Goal: Task Accomplishment & Management: Manage account settings

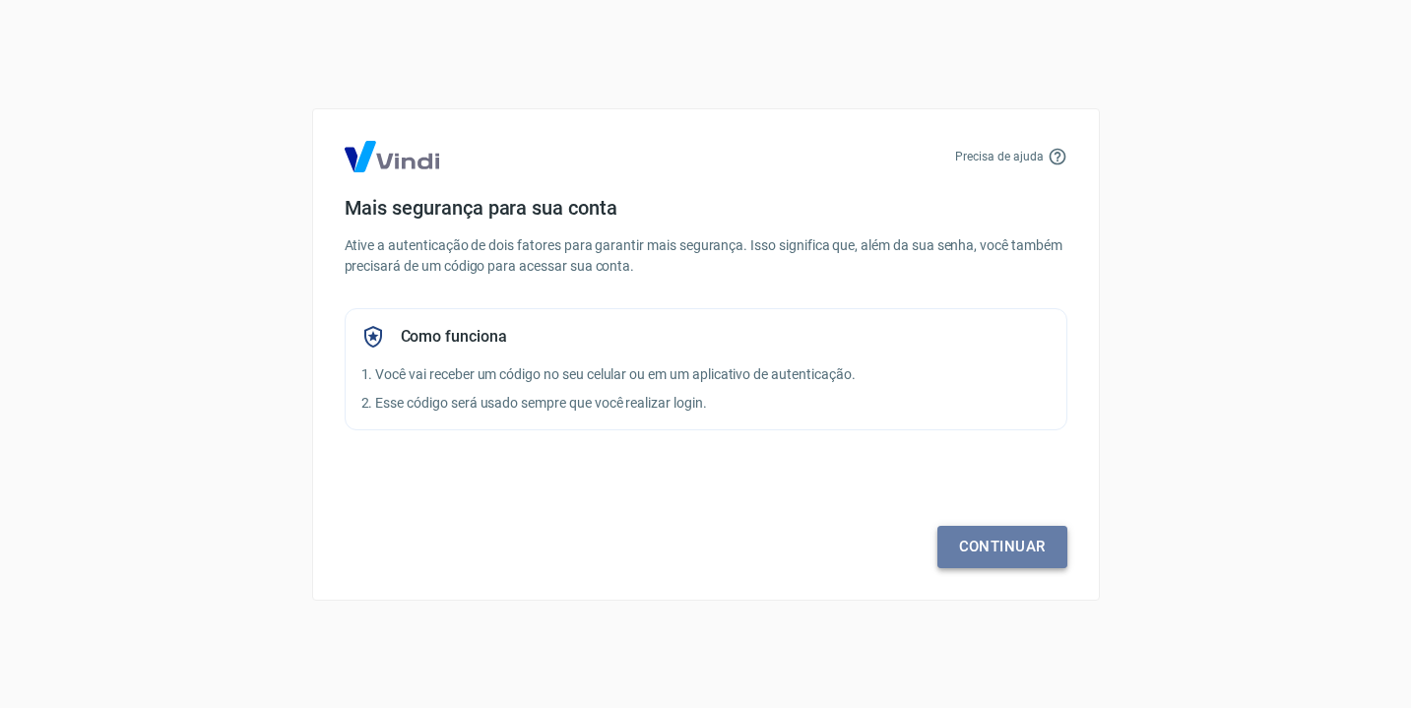
click at [1004, 552] on link "Continuar" at bounding box center [1002, 546] width 130 height 41
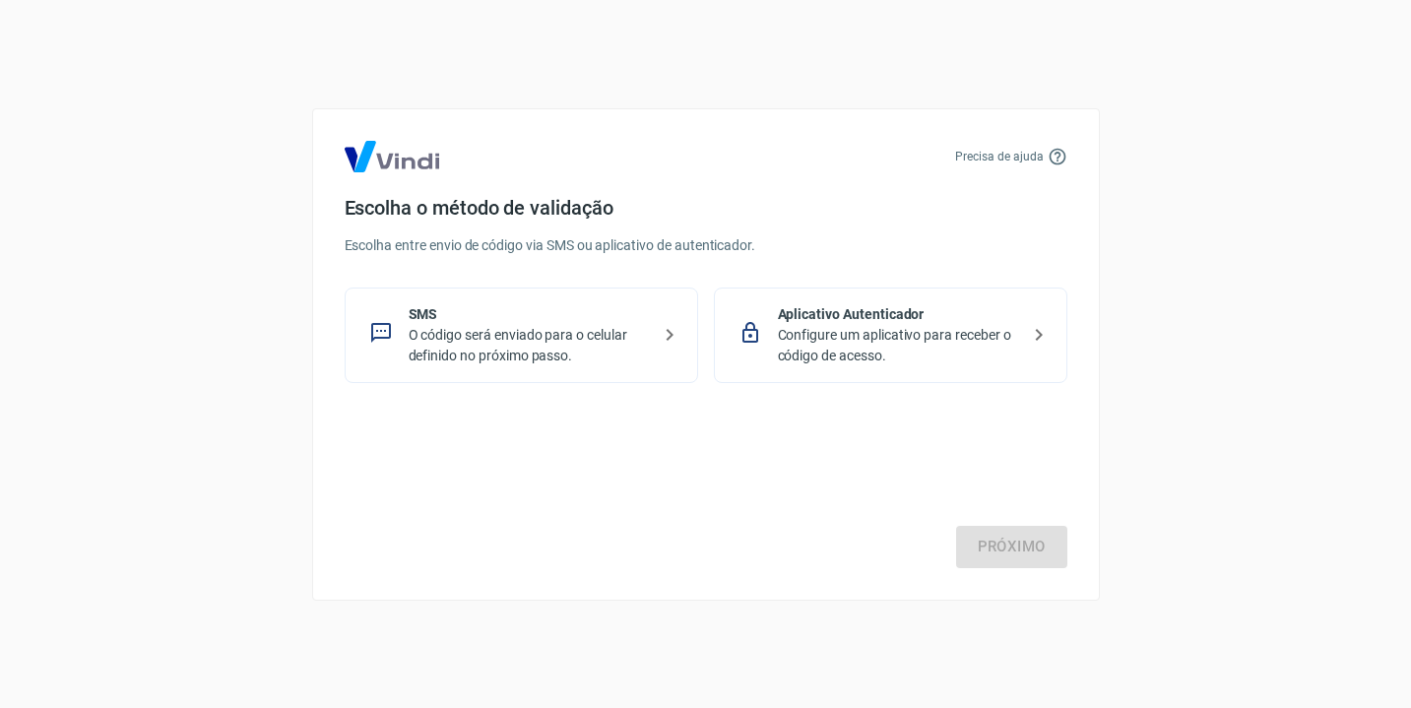
click at [878, 356] on p "Configure um aplicativo para receber o código de acesso." at bounding box center [898, 345] width 241 height 41
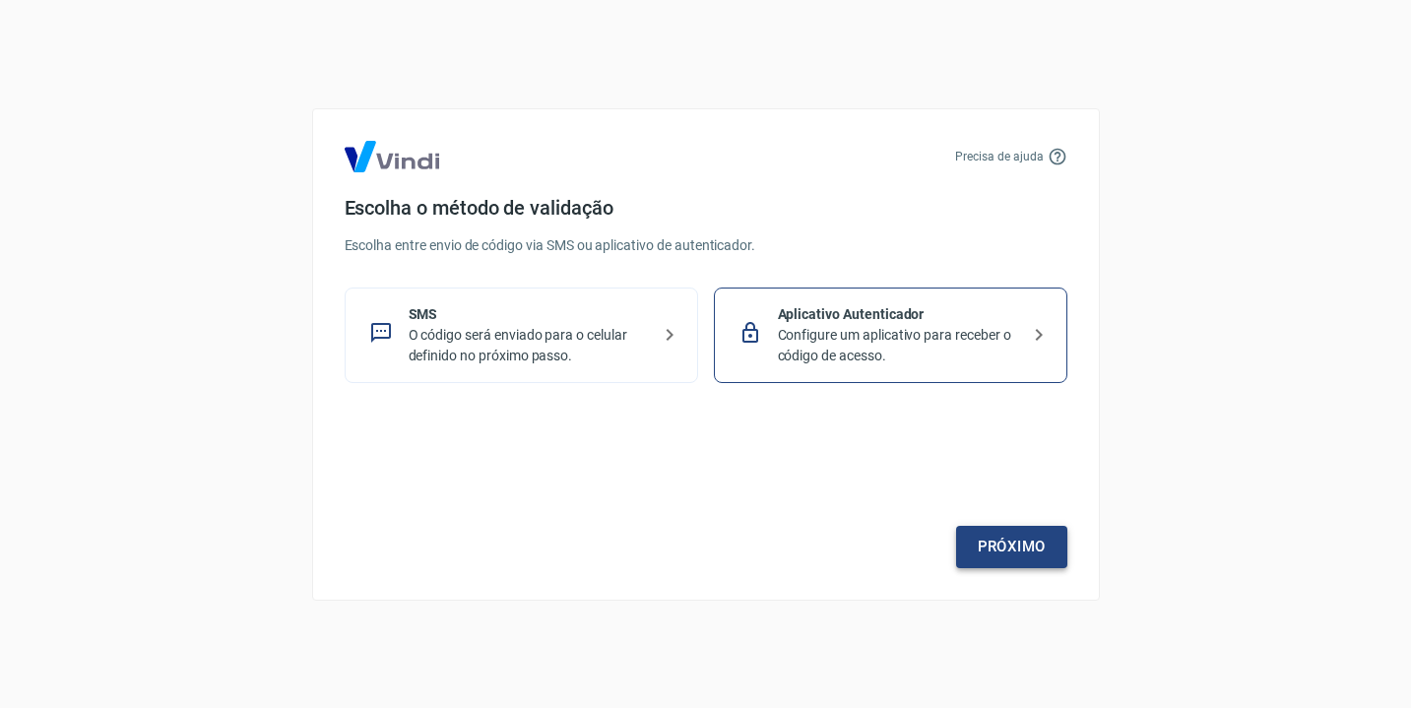
click at [985, 544] on link "Próximo" at bounding box center [1011, 546] width 111 height 41
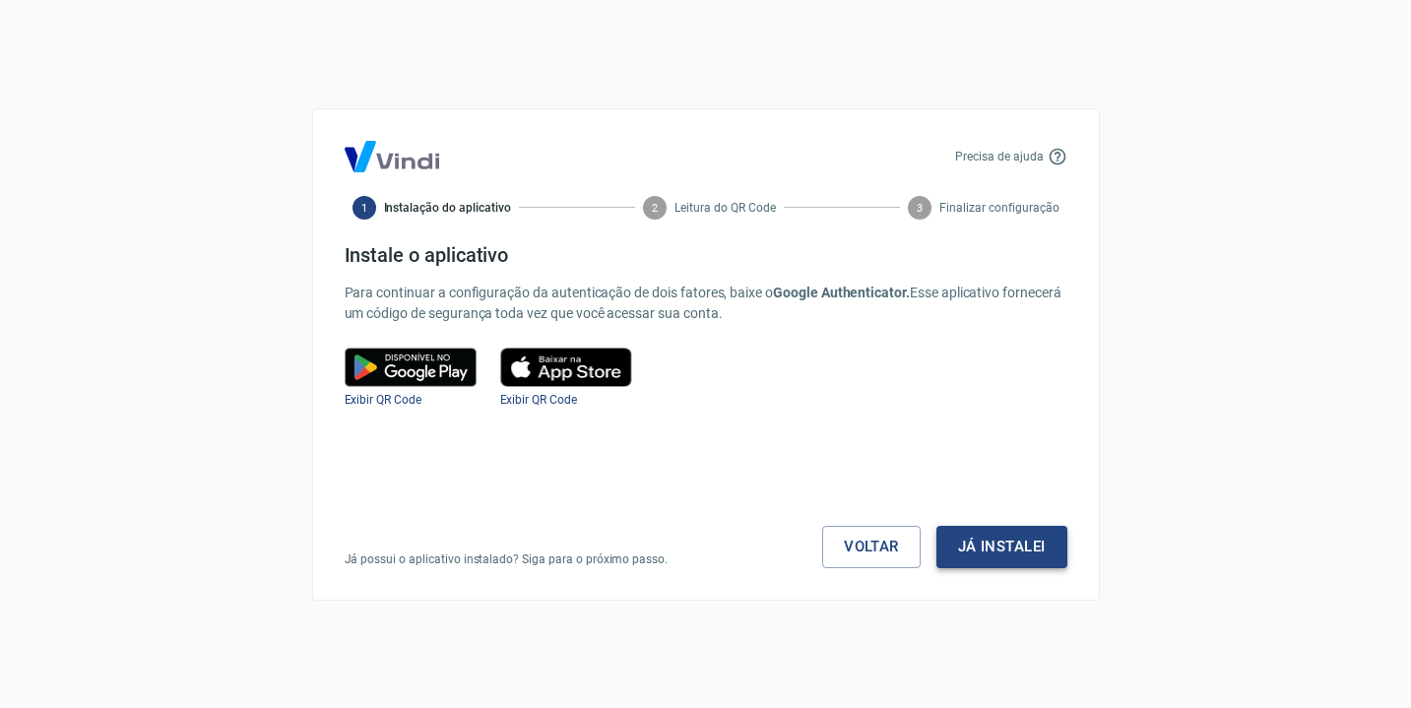
click at [992, 560] on button "Já instalei" at bounding box center [1001, 546] width 131 height 41
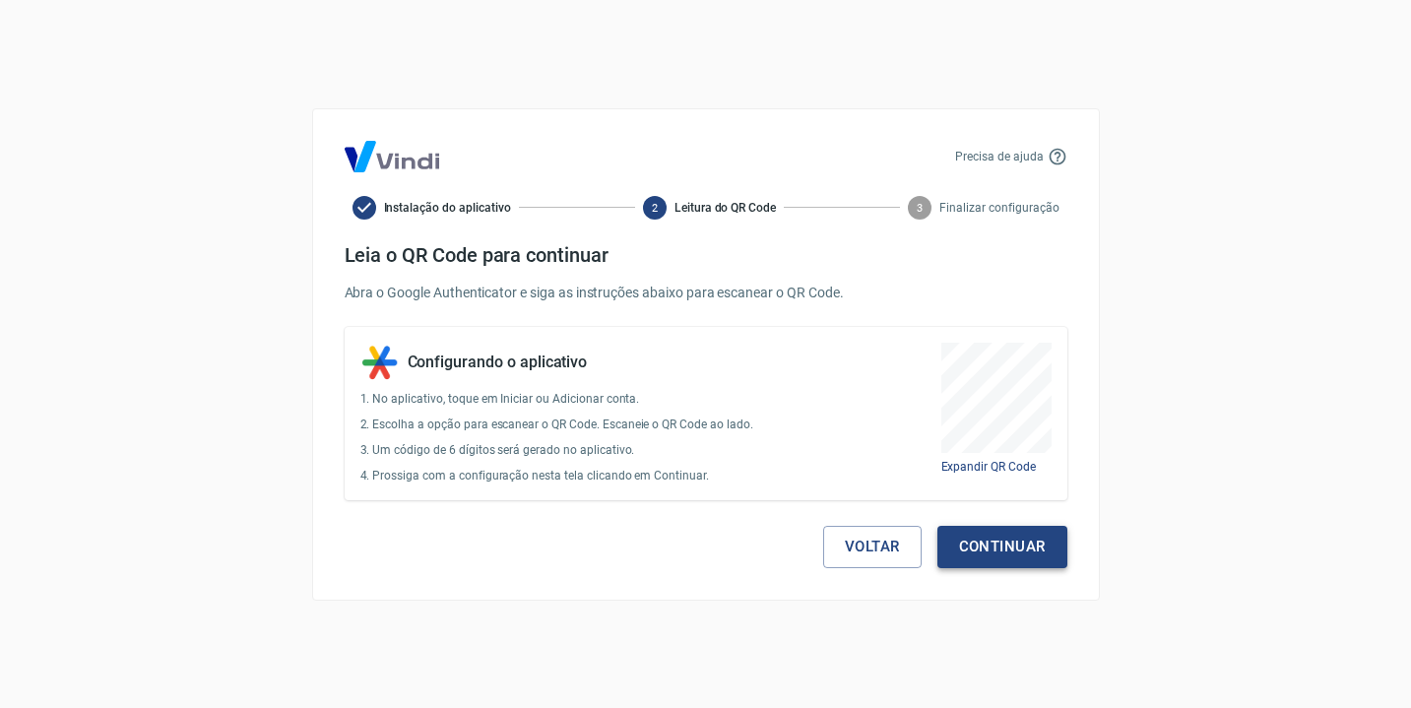
click at [992, 557] on button "Continuar" at bounding box center [1002, 546] width 130 height 41
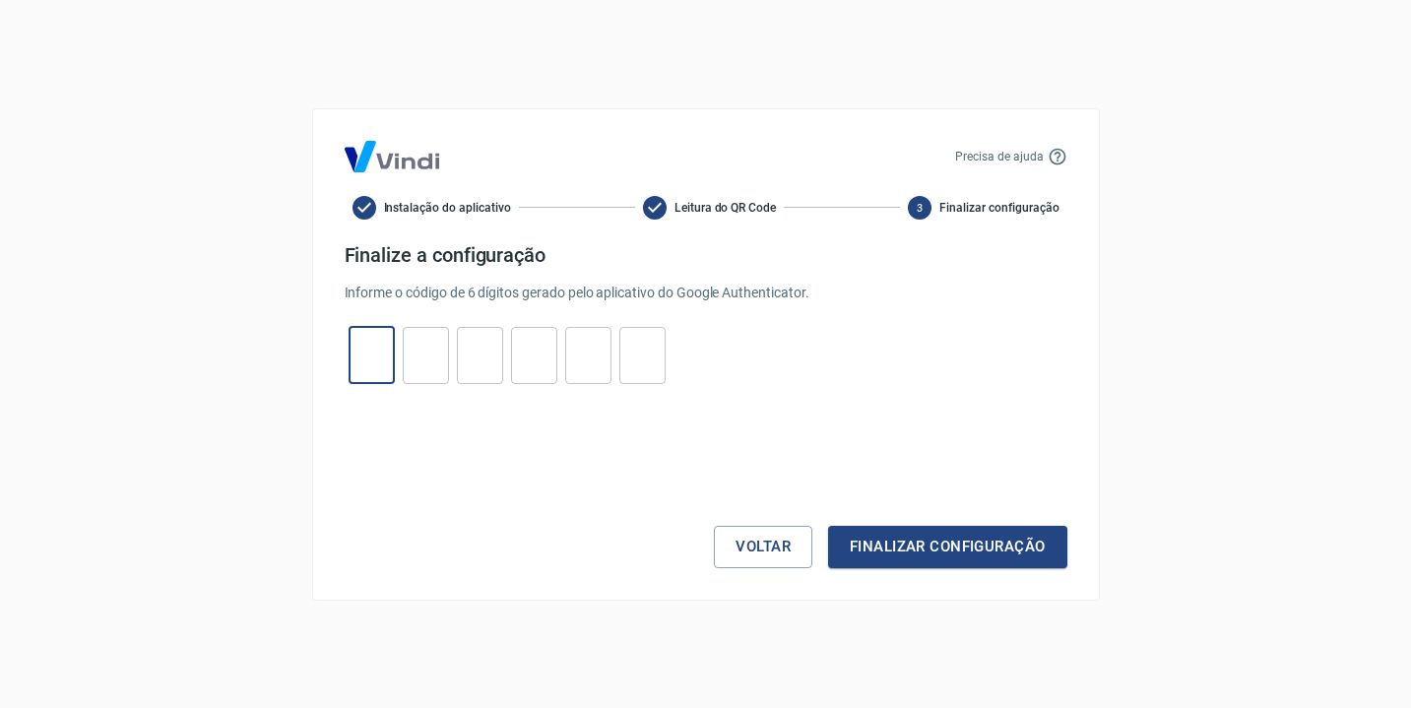
click at [365, 335] on input "tel" at bounding box center [371, 355] width 46 height 42
type input "7"
type input "2"
type input "8"
type input "0"
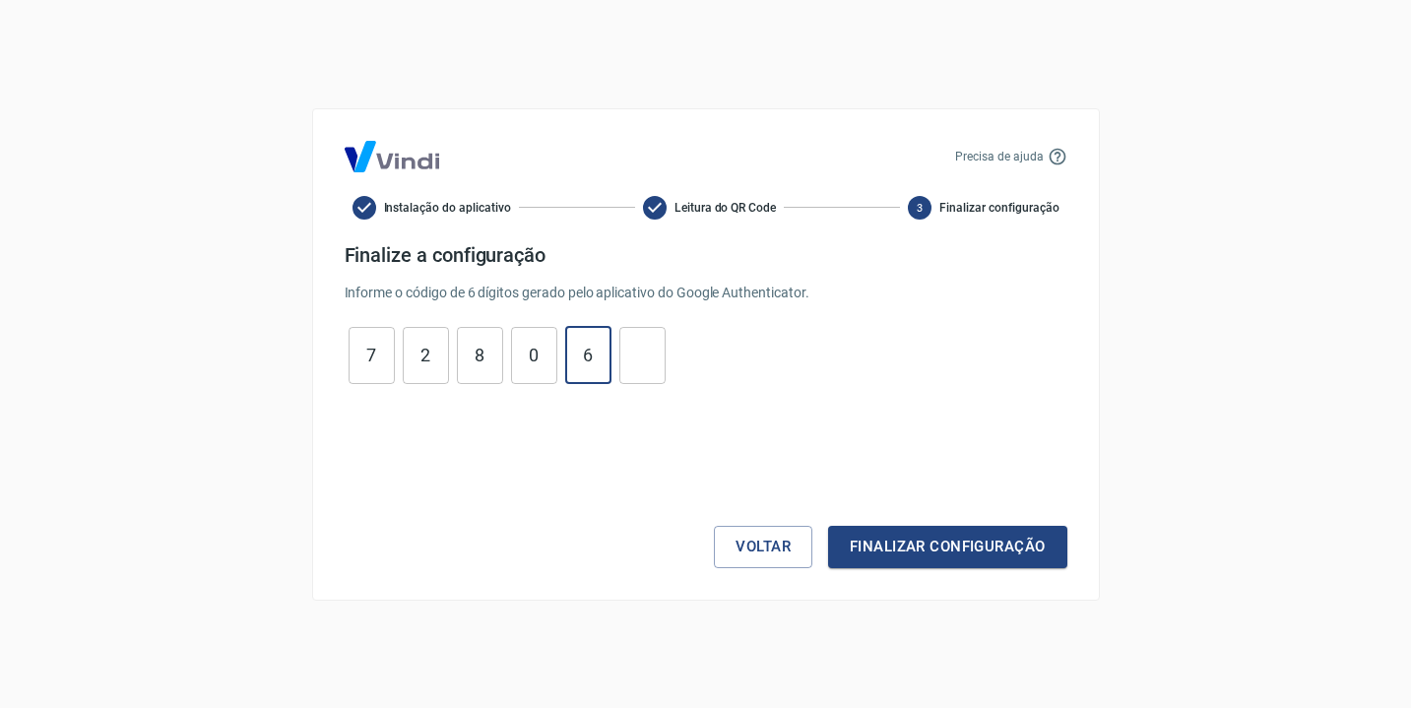
type input "6"
click at [905, 534] on button "Finalizar configuração" at bounding box center [947, 546] width 238 height 41
click at [547, 360] on input "0" at bounding box center [534, 355] width 46 height 42
click at [548, 360] on input "0" at bounding box center [534, 355] width 46 height 42
click at [612, 366] on div "7 ​ 2 ​ 8 ​ 0 ​ 6 ​ 3 ​" at bounding box center [507, 355] width 325 height 57
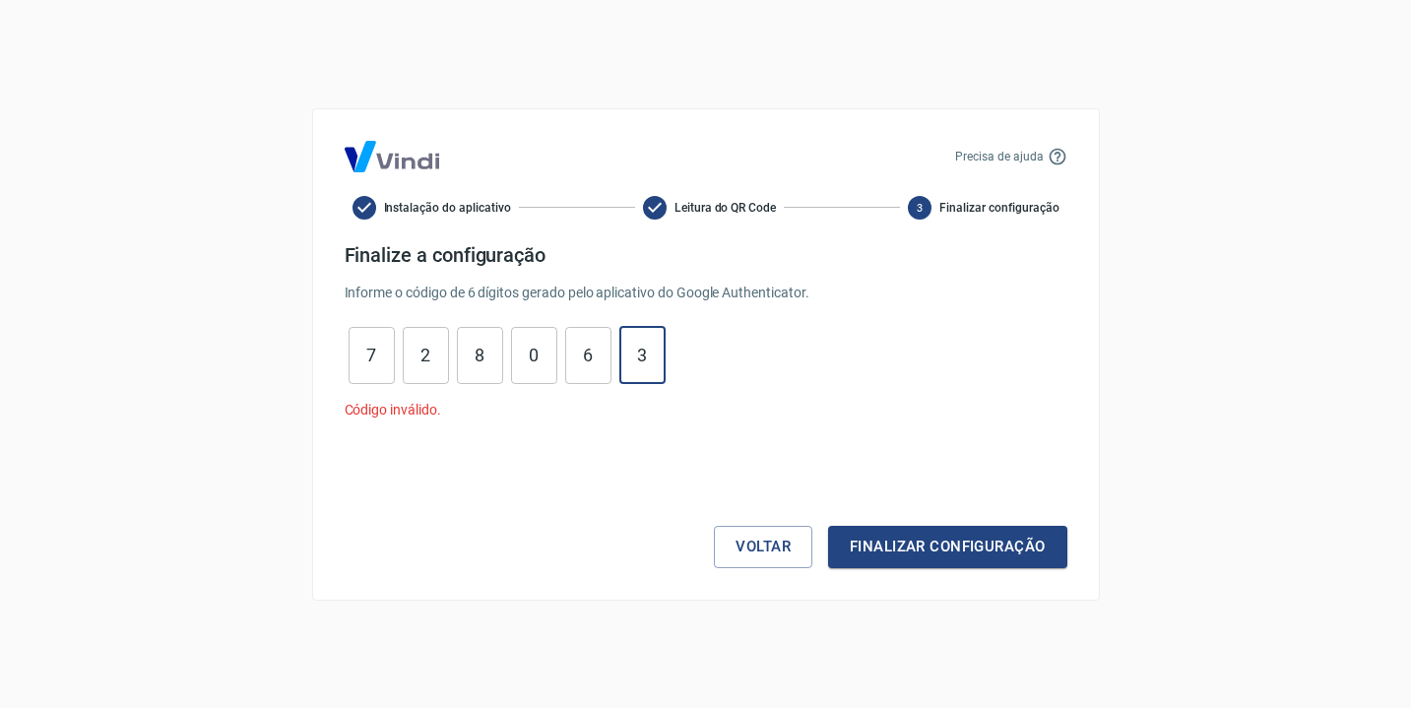
drag, startPoint x: 639, startPoint y: 367, endPoint x: 198, endPoint y: 342, distance: 441.8
click at [198, 342] on div "Precisa de ajuda Instalação do aplicativo Leitura do QR Code 3 Finalizar config…" at bounding box center [705, 354] width 1411 height 708
type input "3"
type input "6"
type input "0"
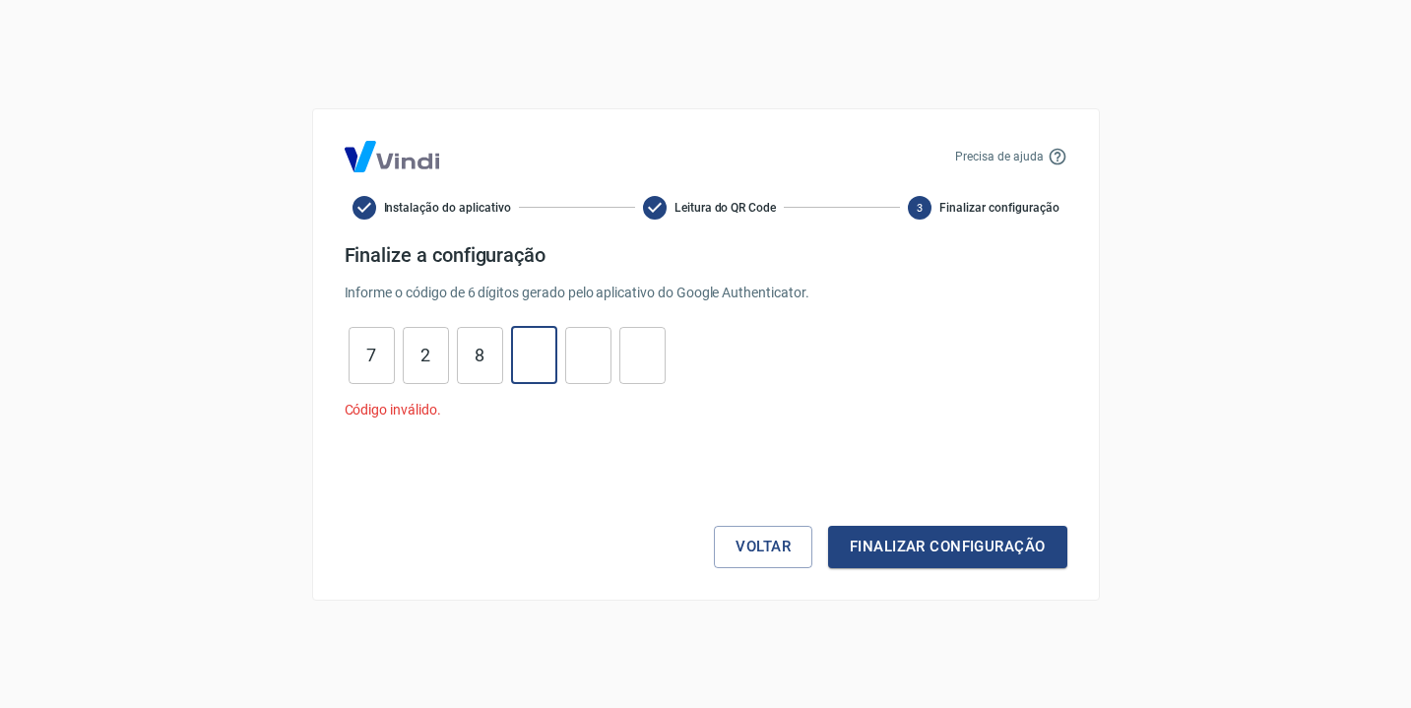
type input "8"
type input "2"
type input "7"
type input "0"
type input "1"
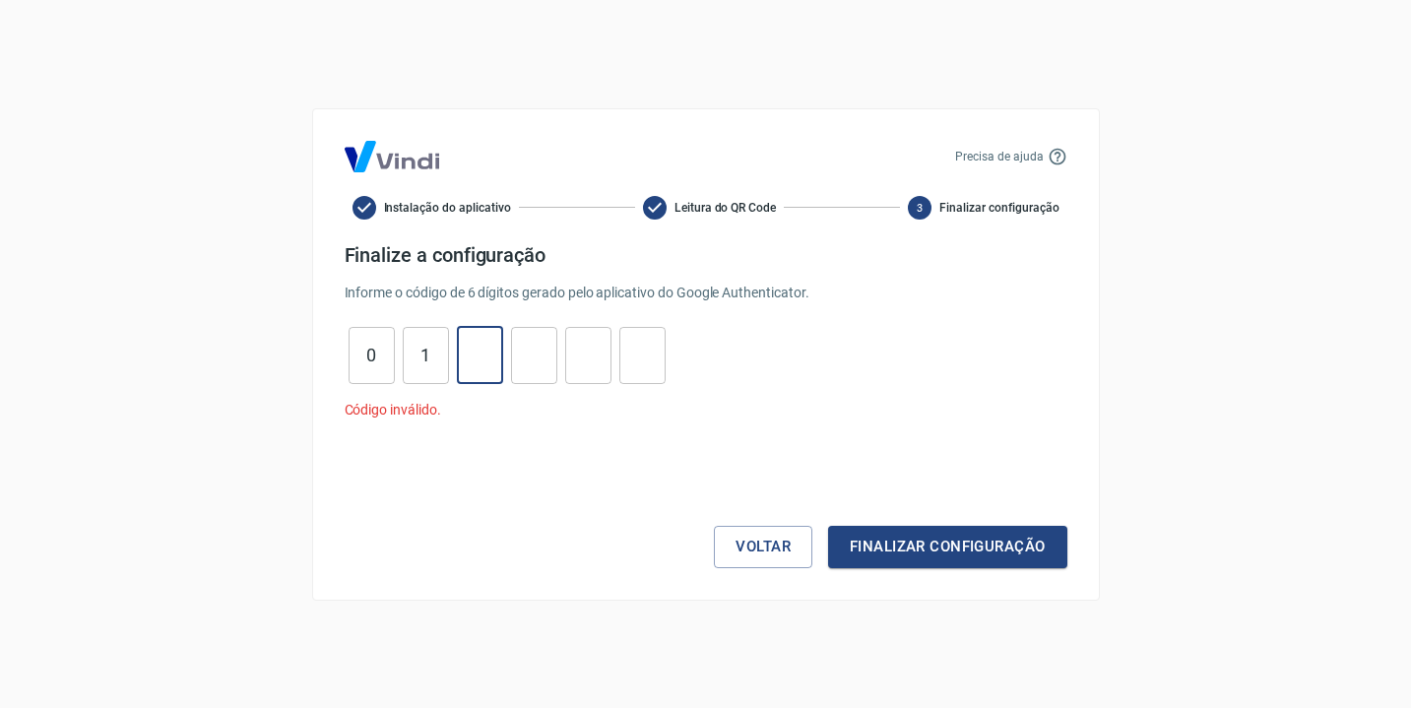
type input "8"
type input "1"
type input "0"
type input "8"
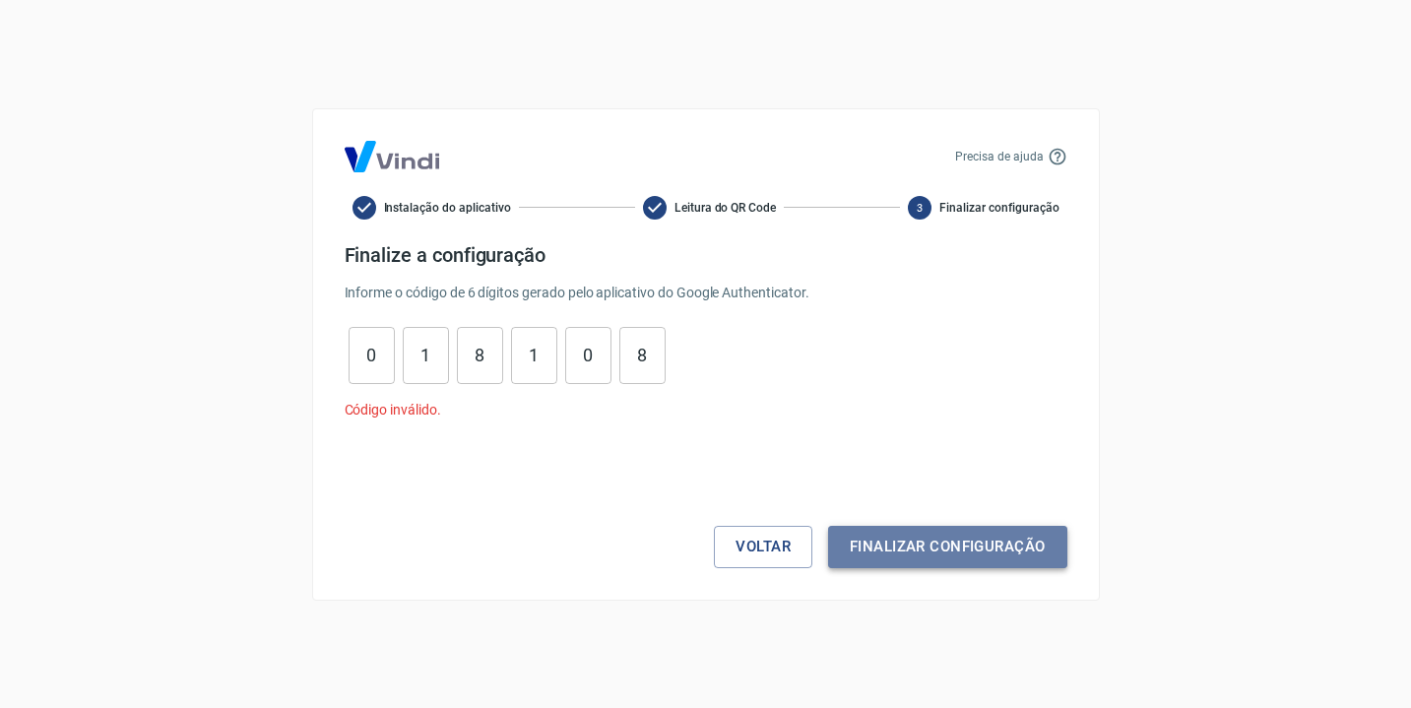
click at [987, 538] on button "Finalizar configuração" at bounding box center [947, 546] width 238 height 41
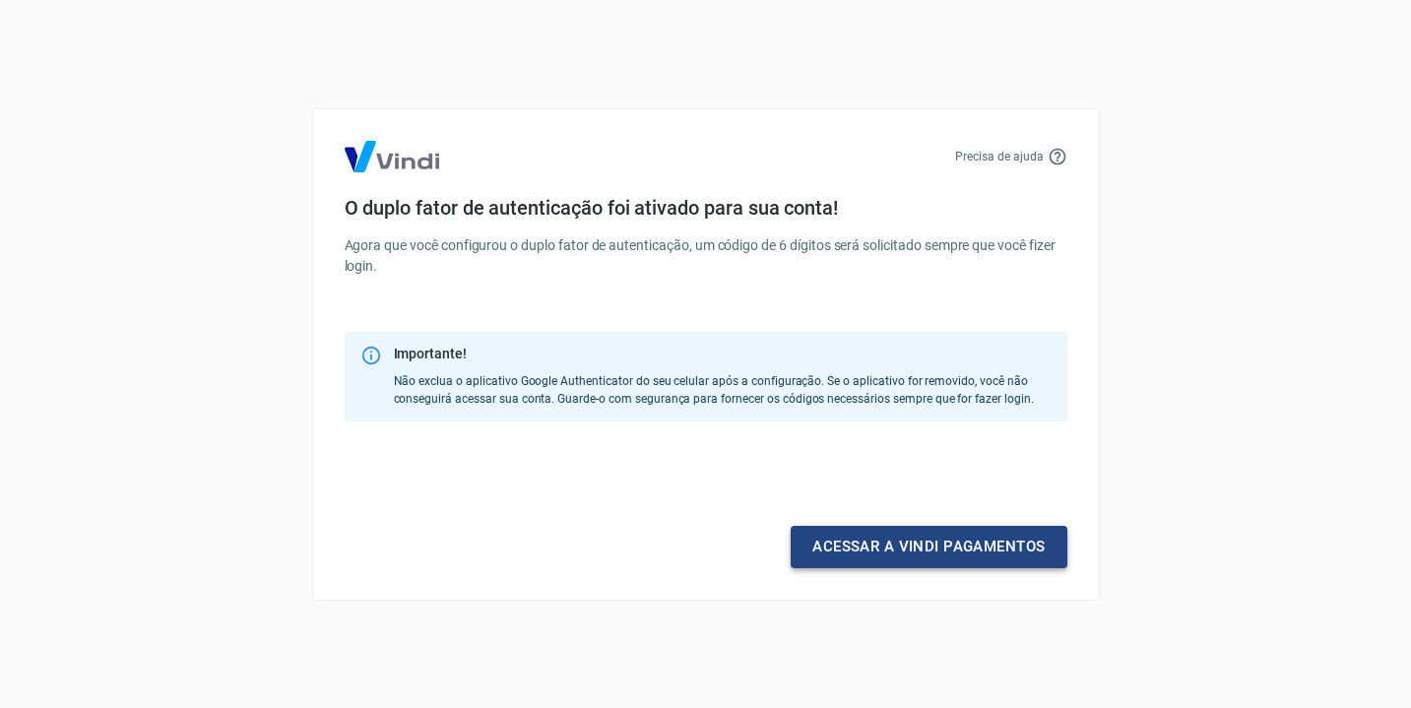
click at [955, 559] on link "Acessar a Vindi pagamentos" at bounding box center [929, 546] width 276 height 41
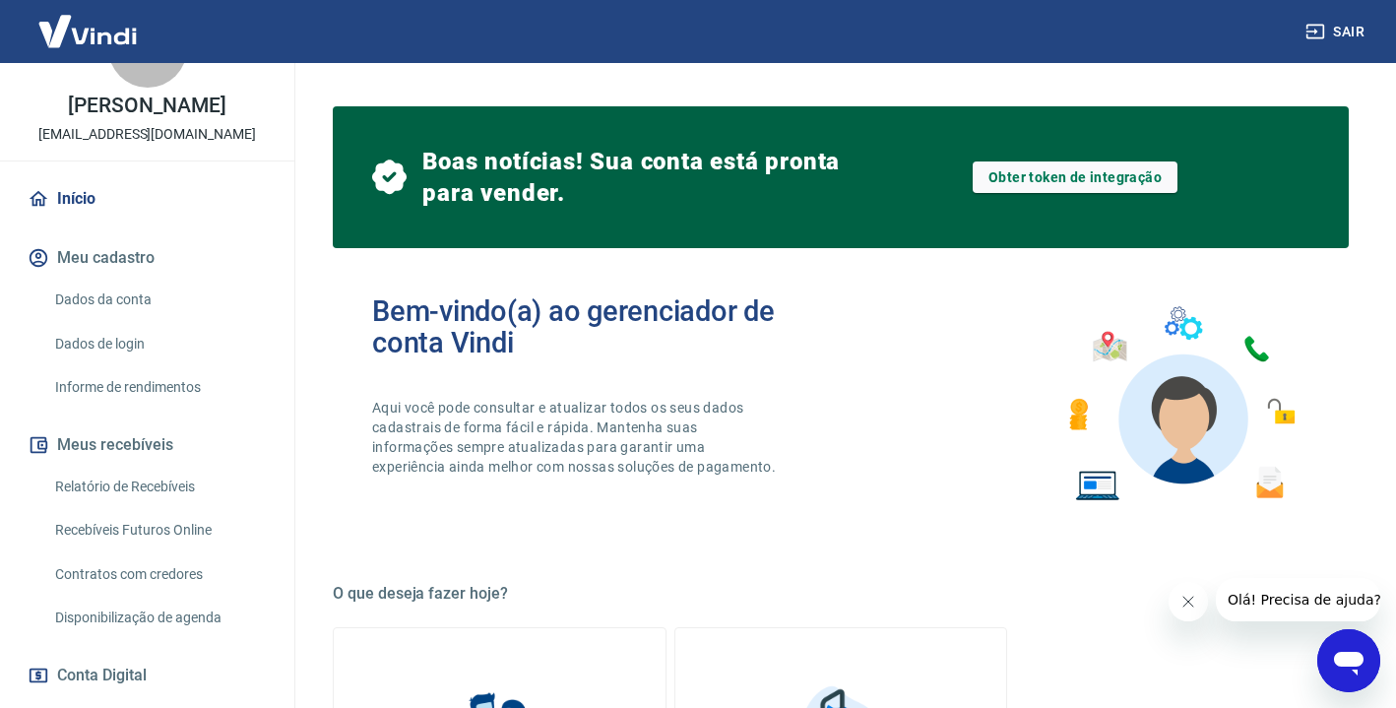
scroll to position [171, 0]
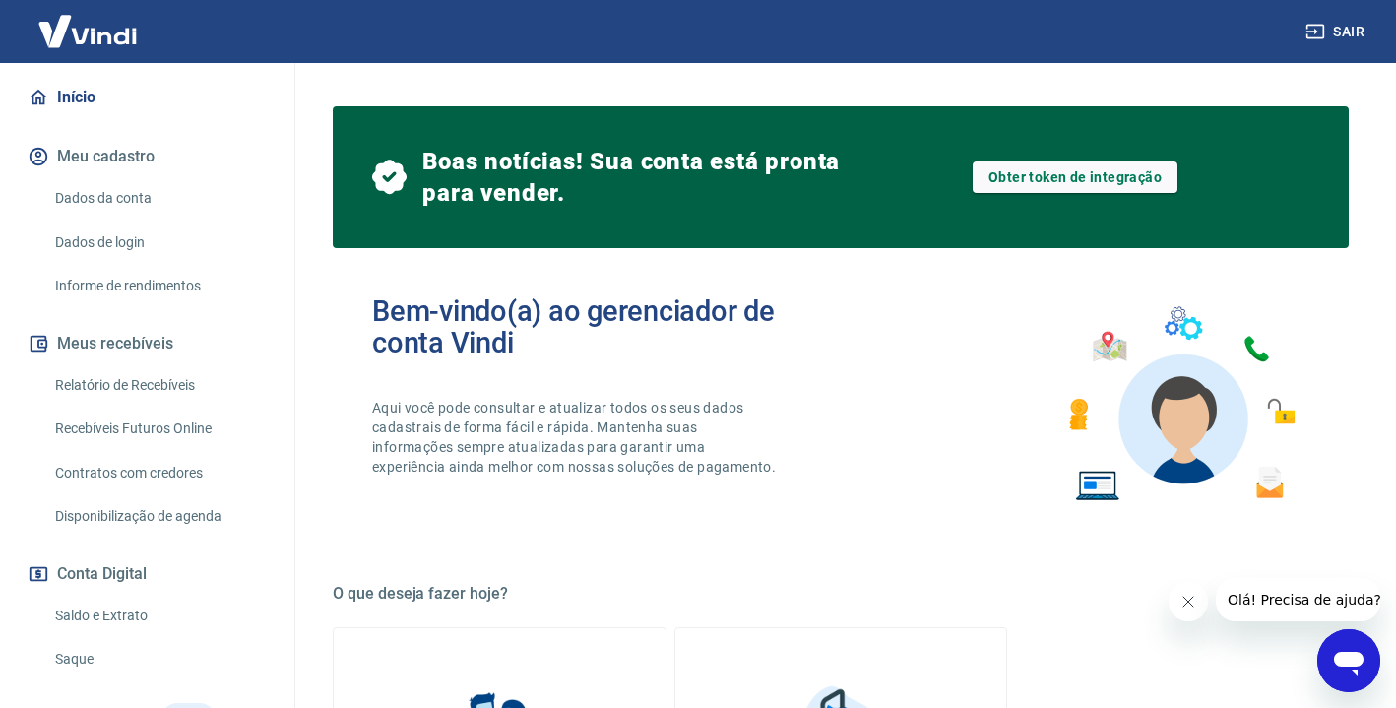
click at [152, 392] on link "Relatório de Recebíveis" at bounding box center [158, 385] width 223 height 40
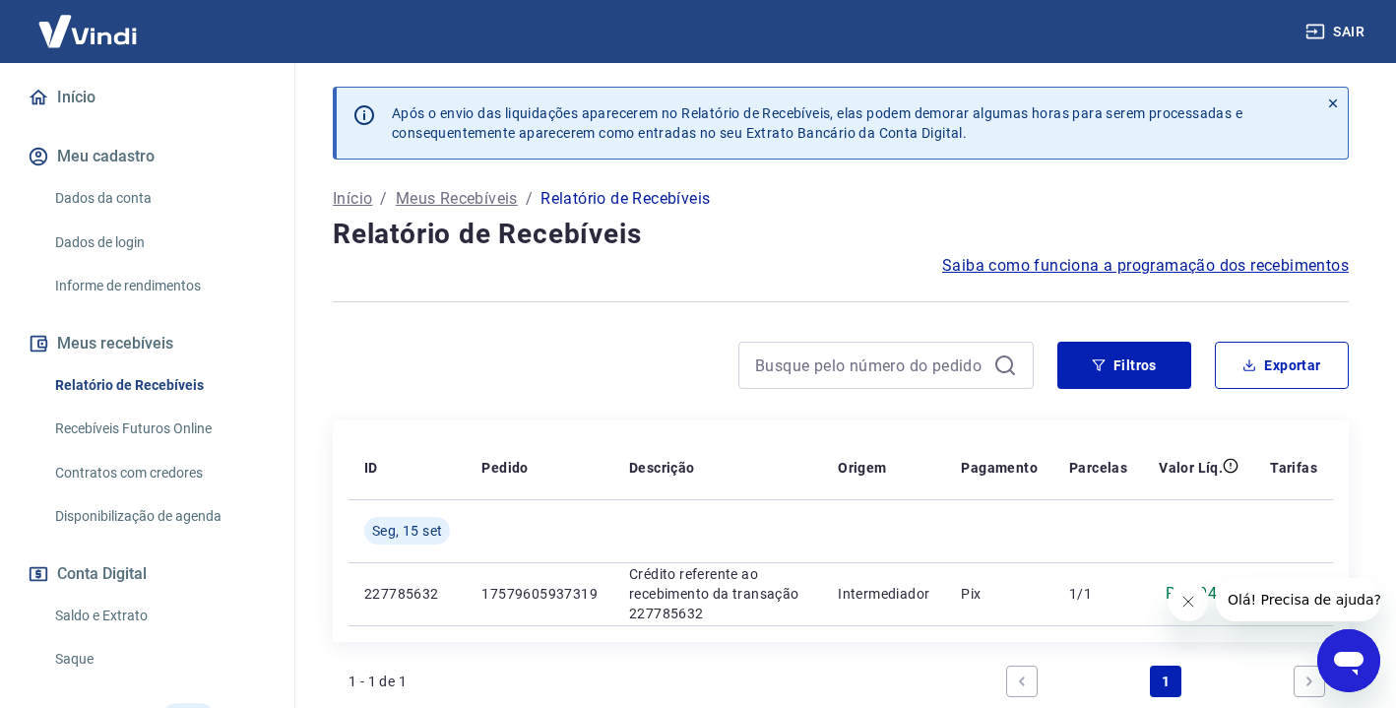
click at [79, 608] on link "Saldo e Extrato" at bounding box center [158, 616] width 223 height 40
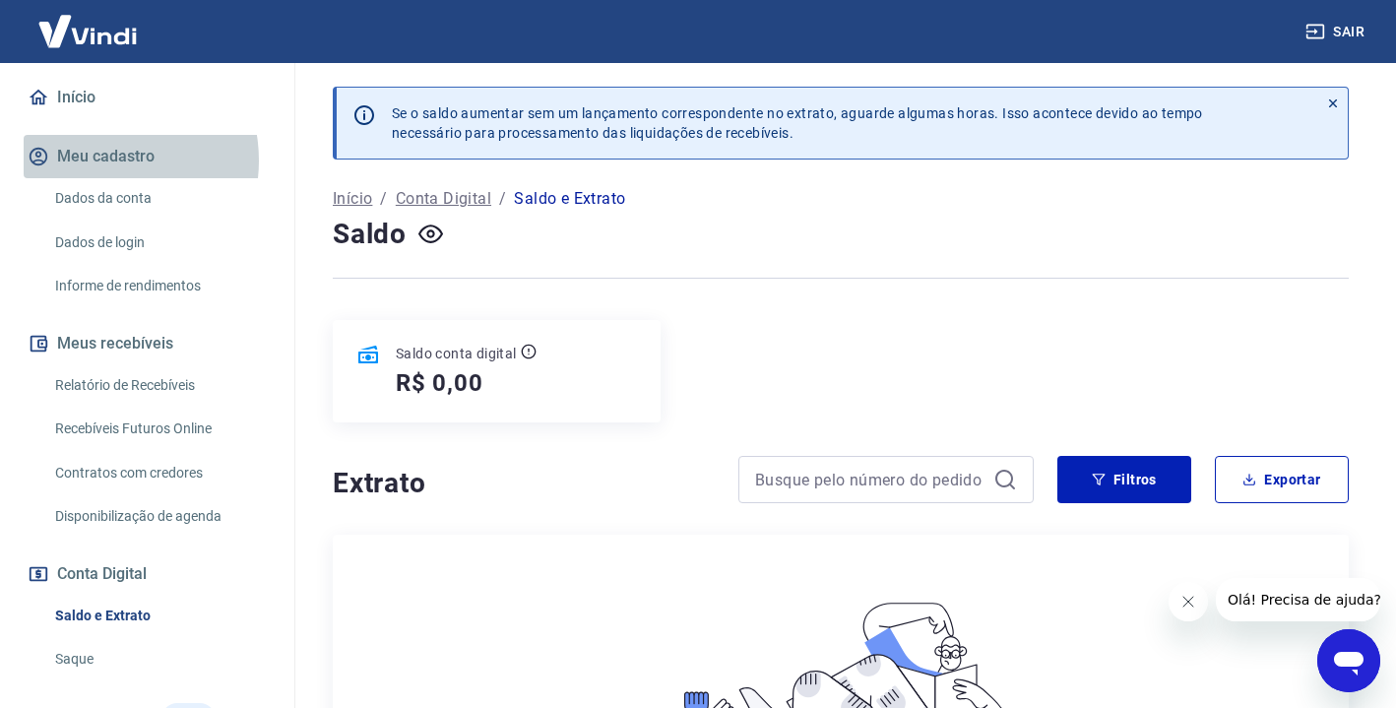
click at [98, 159] on button "Meu cadastro" at bounding box center [147, 156] width 247 height 43
click at [72, 95] on link "Início" at bounding box center [147, 97] width 247 height 43
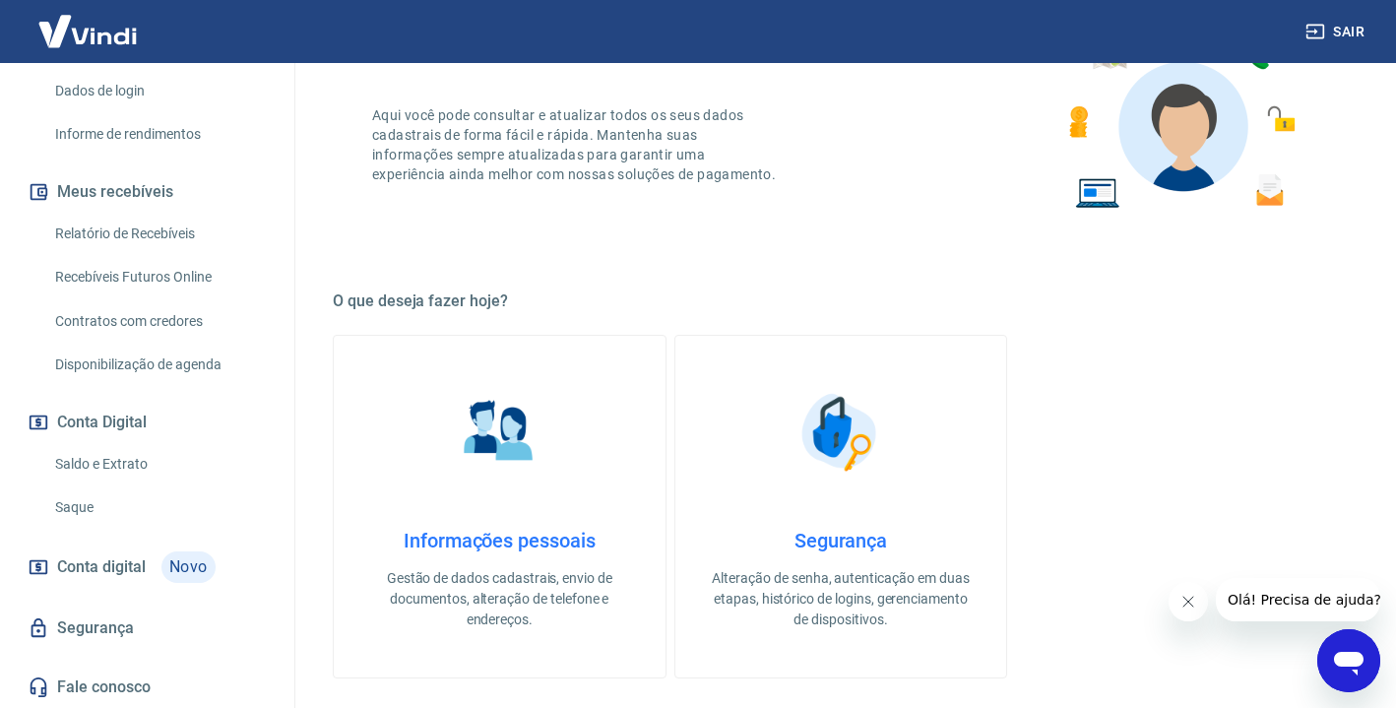
scroll to position [292, 0]
click at [90, 240] on link "Relatório de Recebíveis" at bounding box center [158, 234] width 223 height 40
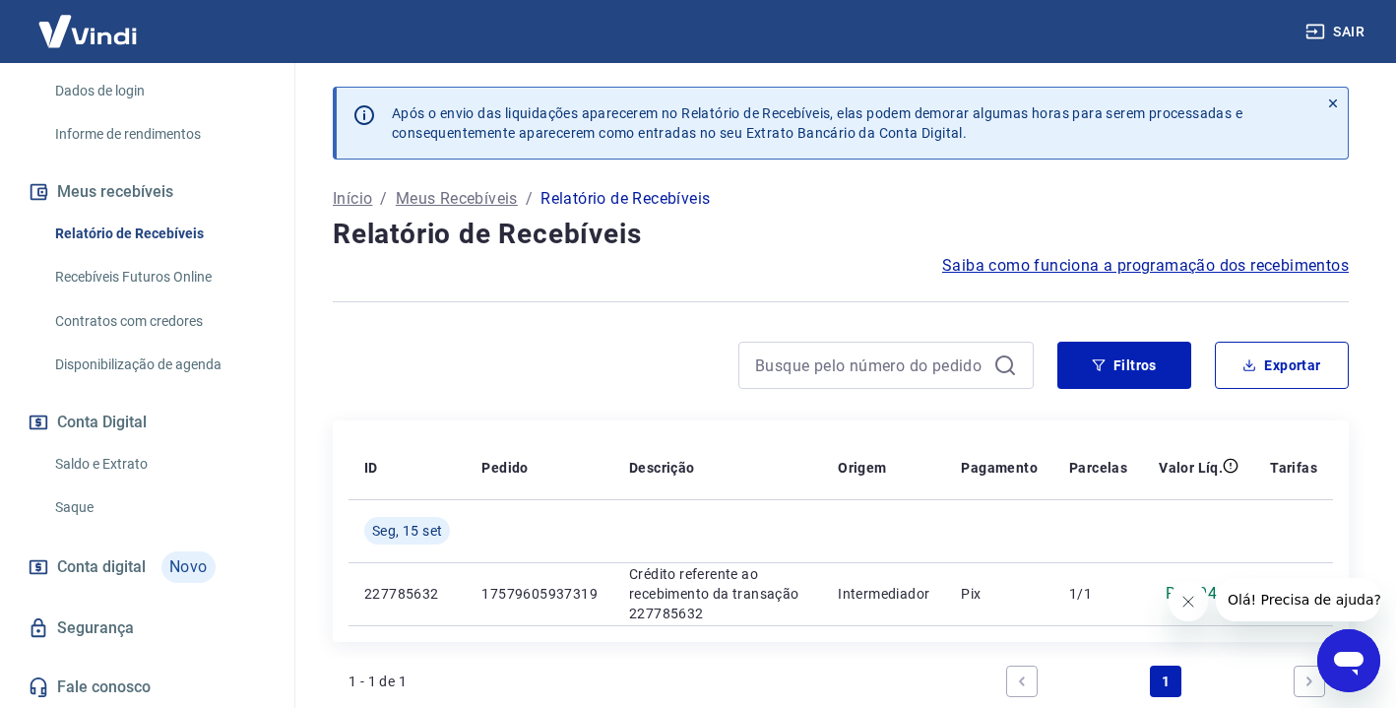
click at [91, 275] on link "Recebíveis Futuros Online" at bounding box center [158, 277] width 223 height 40
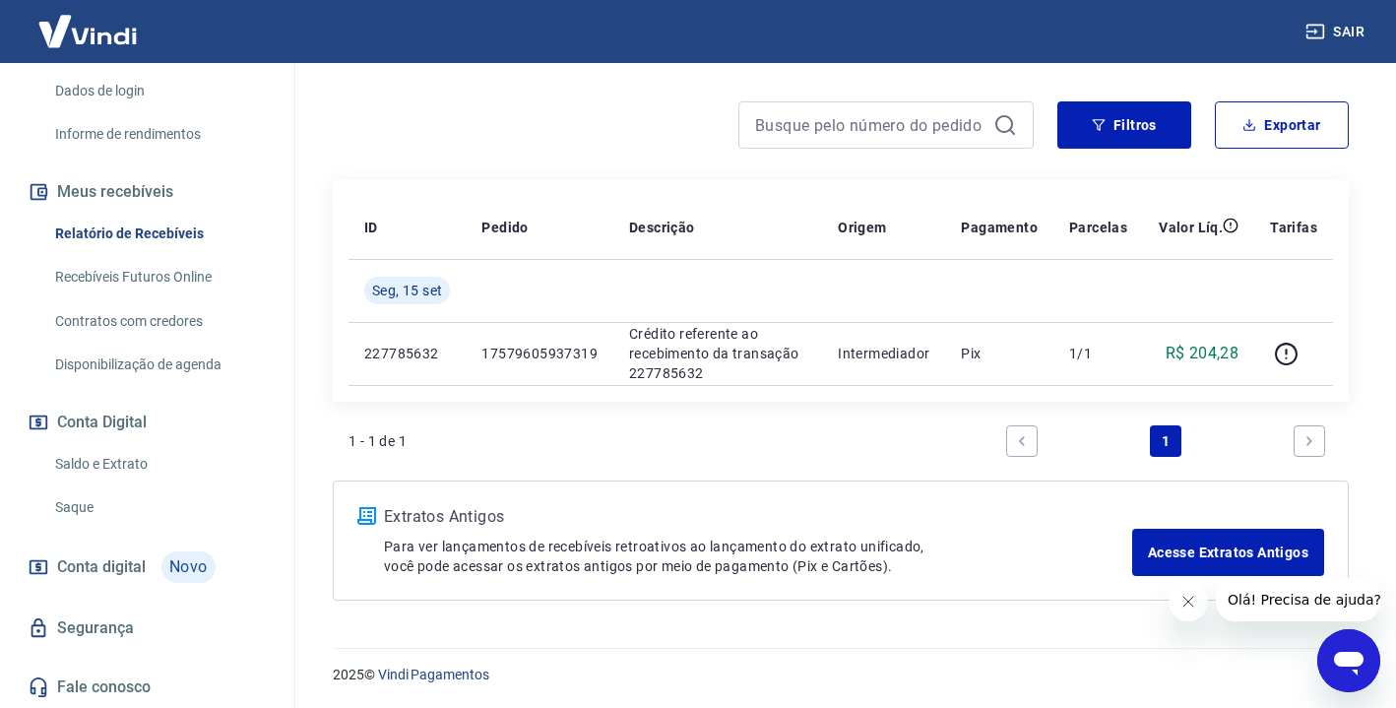
scroll to position [240, 0]
